Goal: Find specific fact: Find specific fact

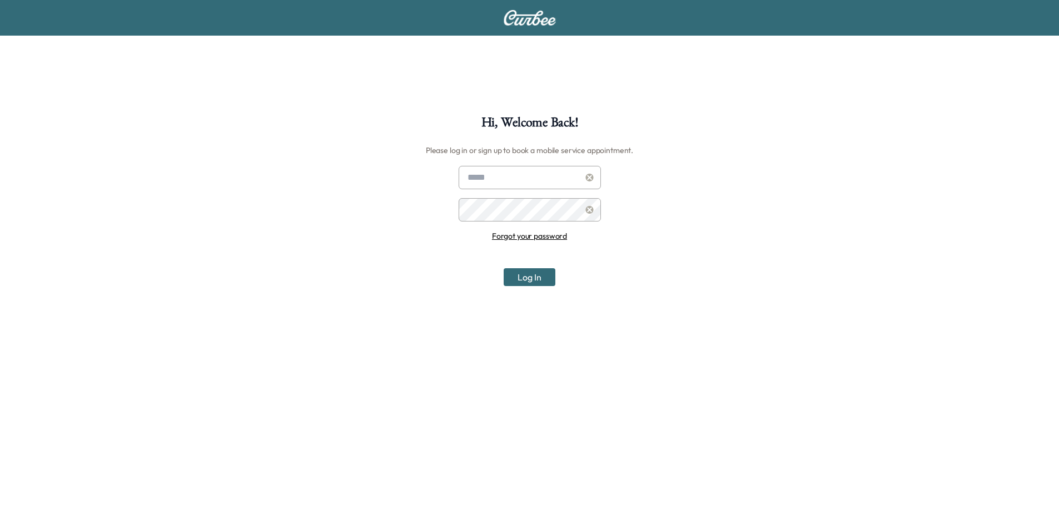
type input "**********"
drag, startPoint x: 547, startPoint y: 280, endPoint x: 561, endPoint y: 280, distance: 13.3
click at [546, 280] on button "Log In" at bounding box center [530, 277] width 52 height 18
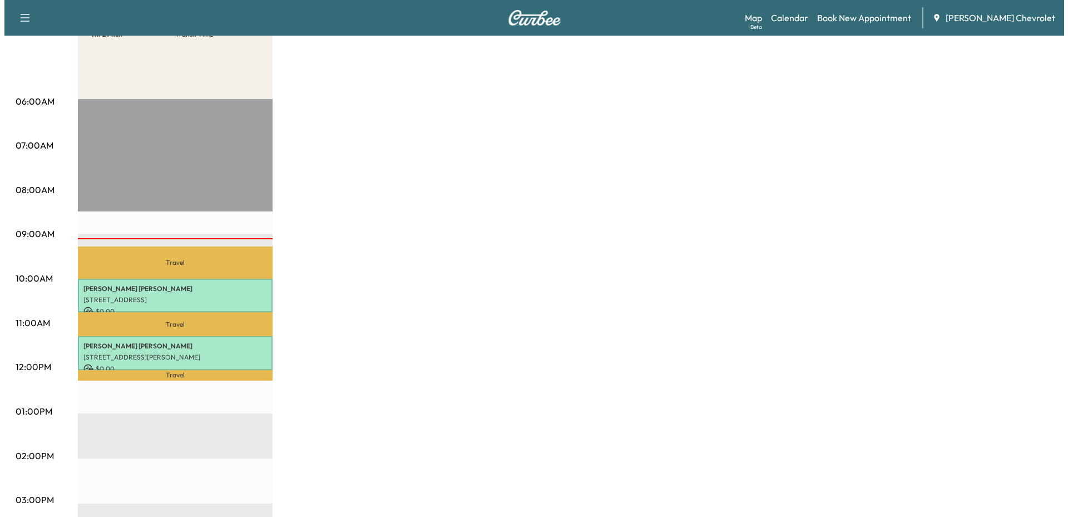
scroll to position [222, 0]
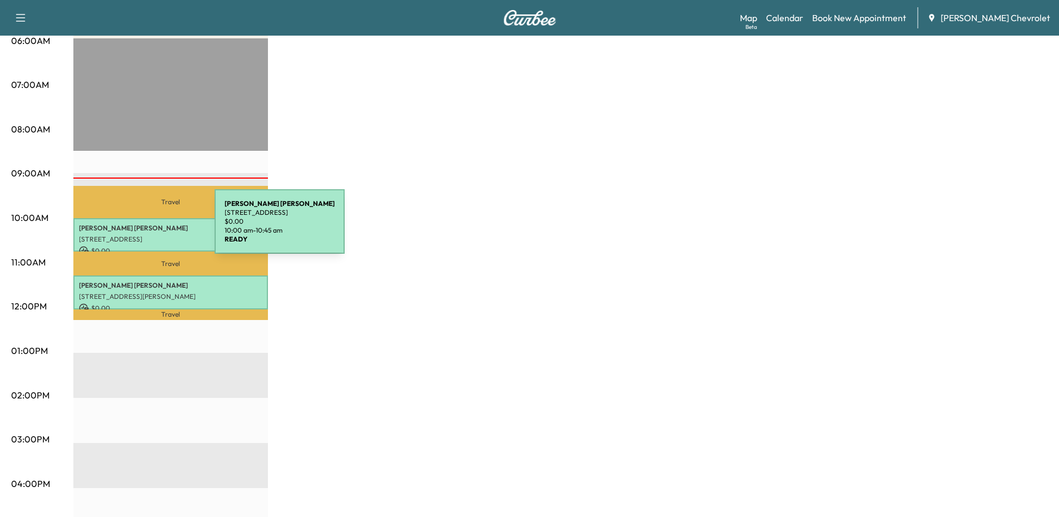
click at [131, 228] on p "[PERSON_NAME]" at bounding box center [171, 228] width 184 height 9
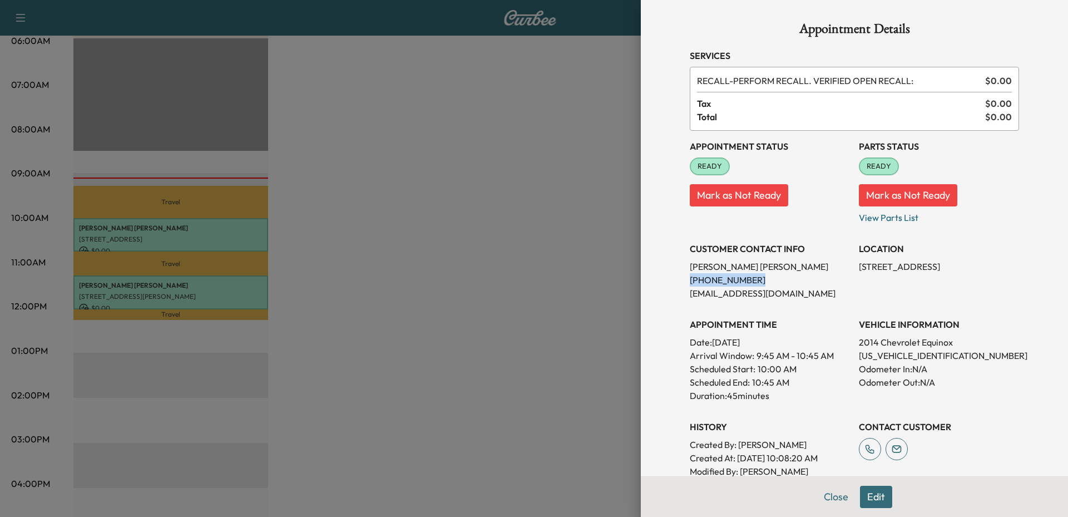
drag, startPoint x: 746, startPoint y: 277, endPoint x: 678, endPoint y: 281, distance: 68.0
click at [678, 281] on div "Appointment Details Services RECALL - PERFORM RECALL. VERIFIED OPEN RECALL: $ 0…" at bounding box center [854, 348] width 356 height 696
copy p "[PHONE_NUMBER]"
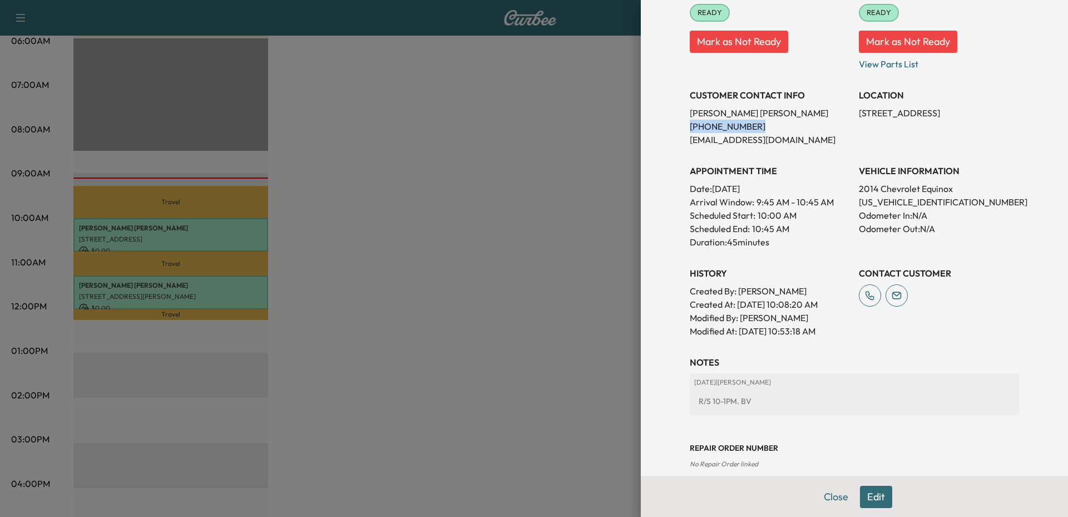
scroll to position [0, 0]
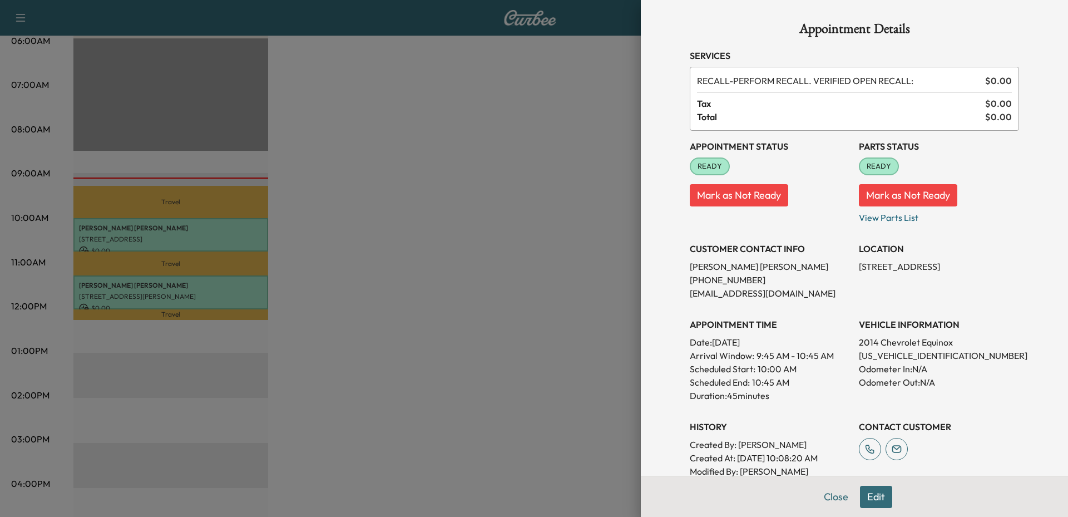
click at [899, 357] on p "[US_VEHICLE_IDENTIFICATION_NUMBER]" at bounding box center [939, 355] width 160 height 13
copy p "[US_VEHICLE_IDENTIFICATION_NUMBER]"
click at [537, 136] on div at bounding box center [534, 258] width 1068 height 517
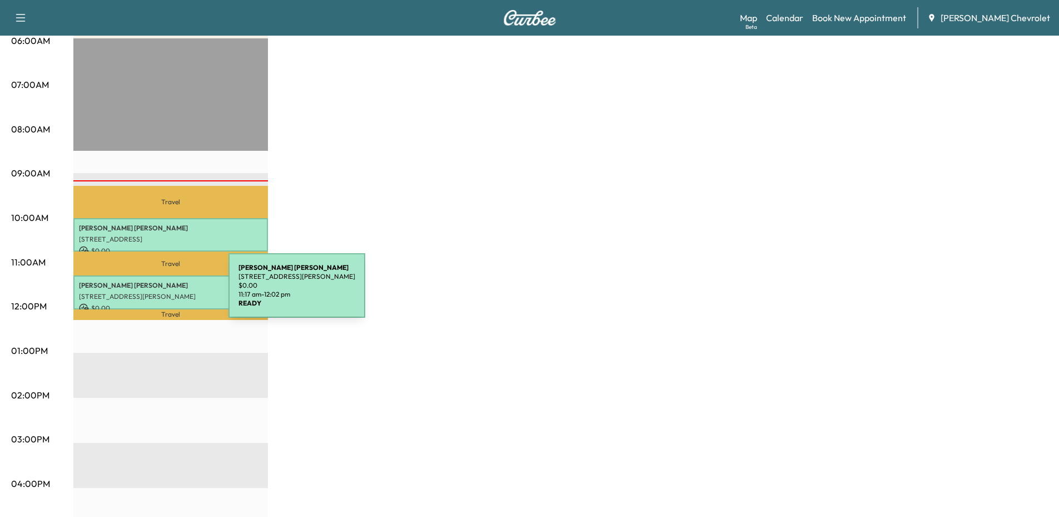
click at [145, 292] on p "[STREET_ADDRESS][PERSON_NAME]" at bounding box center [171, 296] width 184 height 9
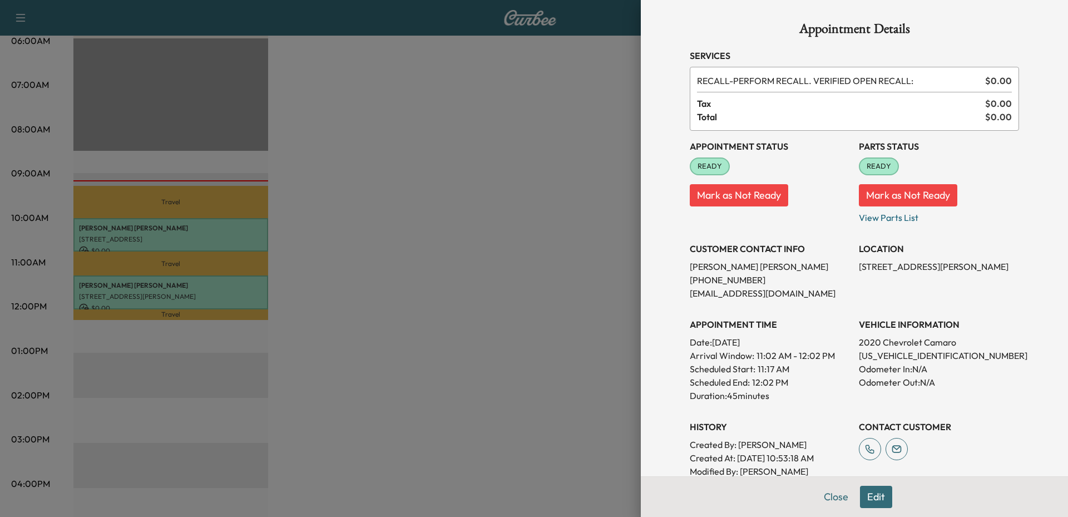
click at [923, 356] on p "[US_VEHICLE_IDENTIFICATION_NUMBER]" at bounding box center [939, 355] width 160 height 13
copy p "[US_VEHICLE_IDENTIFICATION_NUMBER]"
click at [1014, 304] on div "Appointment Details Services RECALL - PERFORM RECALL. VERIFIED OPEN RECALL: $ 0…" at bounding box center [854, 375] width 356 height 751
